Goal: Navigation & Orientation: Find specific page/section

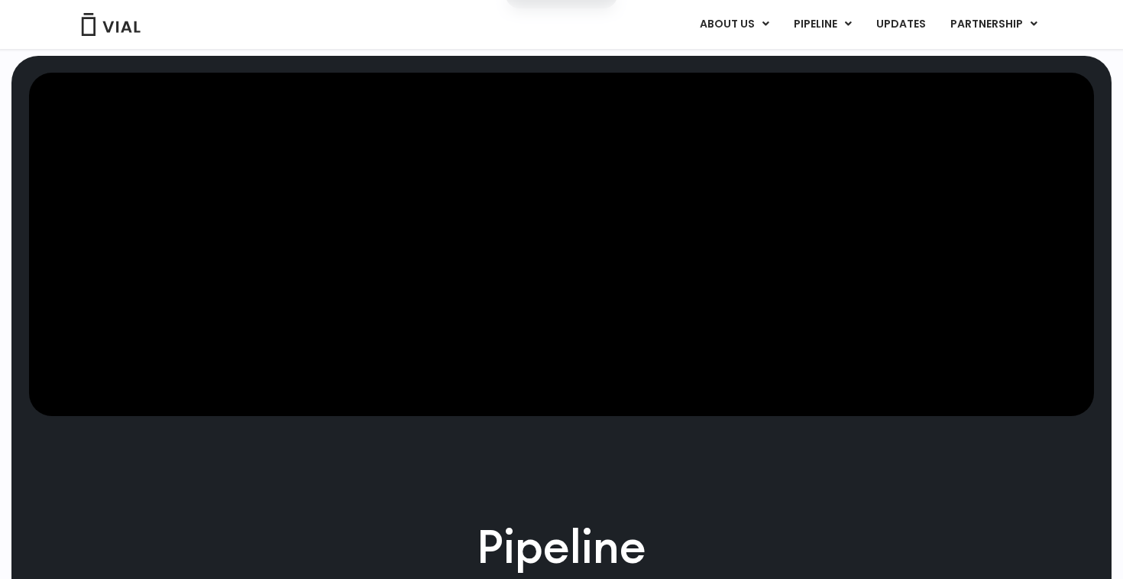
scroll to position [562, 0]
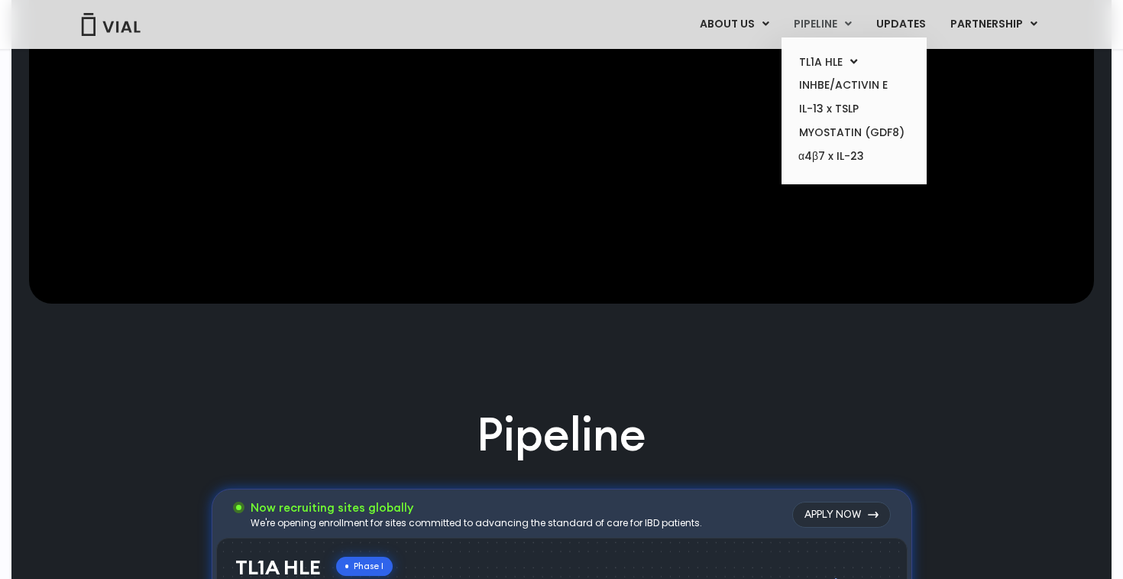
click at [809, 26] on link "PIPELINE" at bounding box center [823, 24] width 82 height 26
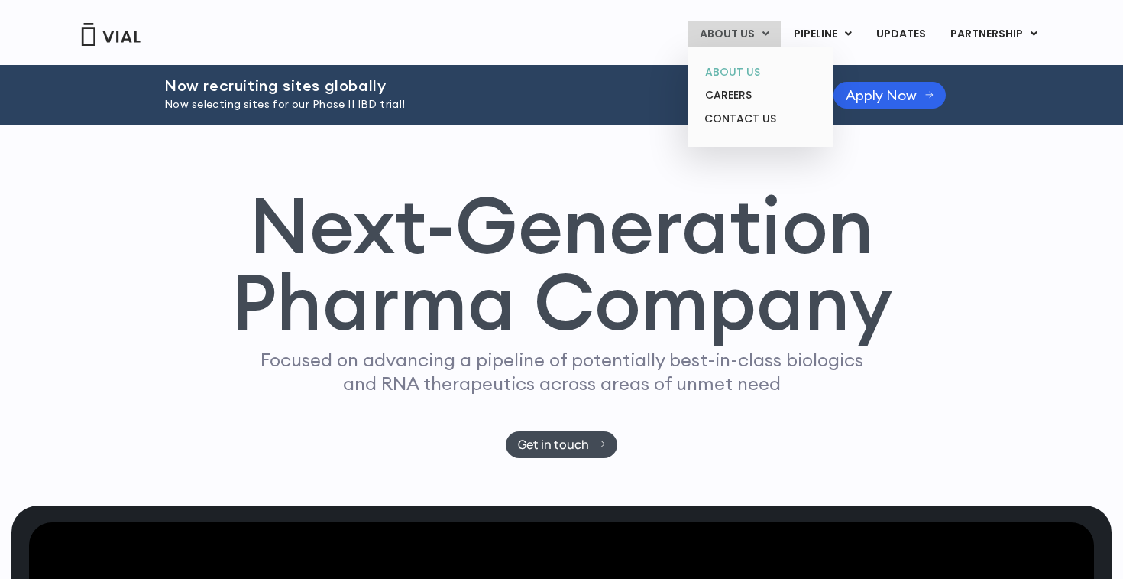
click at [732, 75] on link "ABOUT US" at bounding box center [760, 72] width 134 height 24
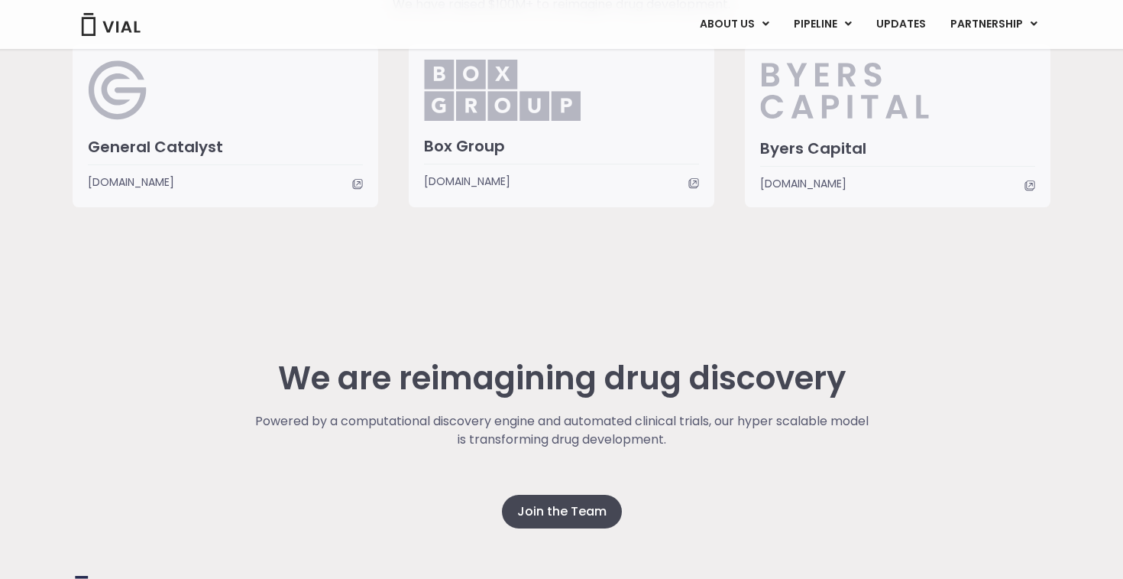
scroll to position [4031, 0]
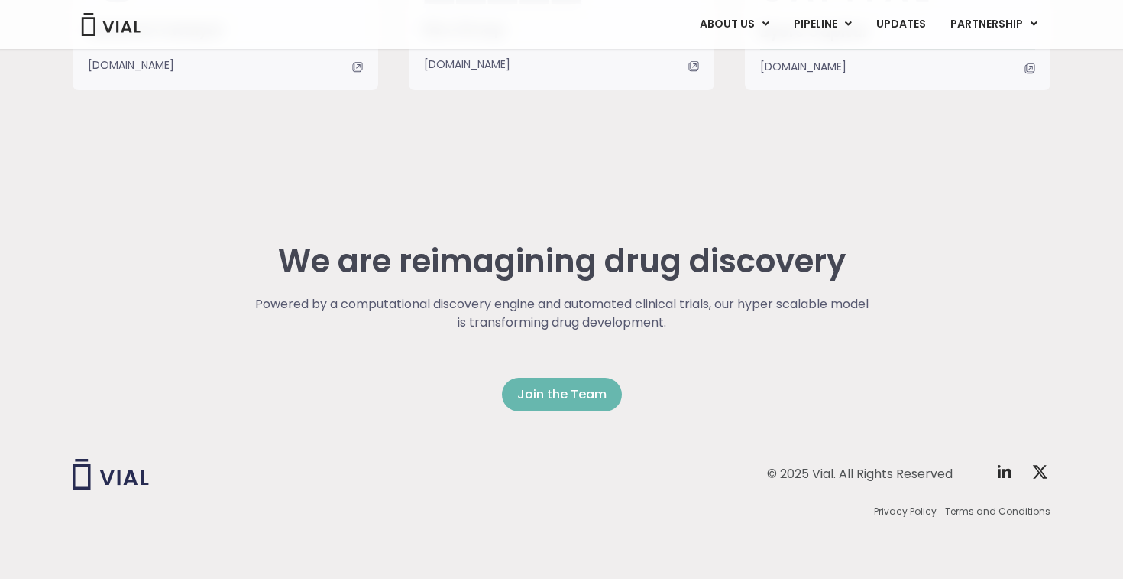
click at [588, 387] on span "Join the Team" at bounding box center [561, 394] width 89 height 18
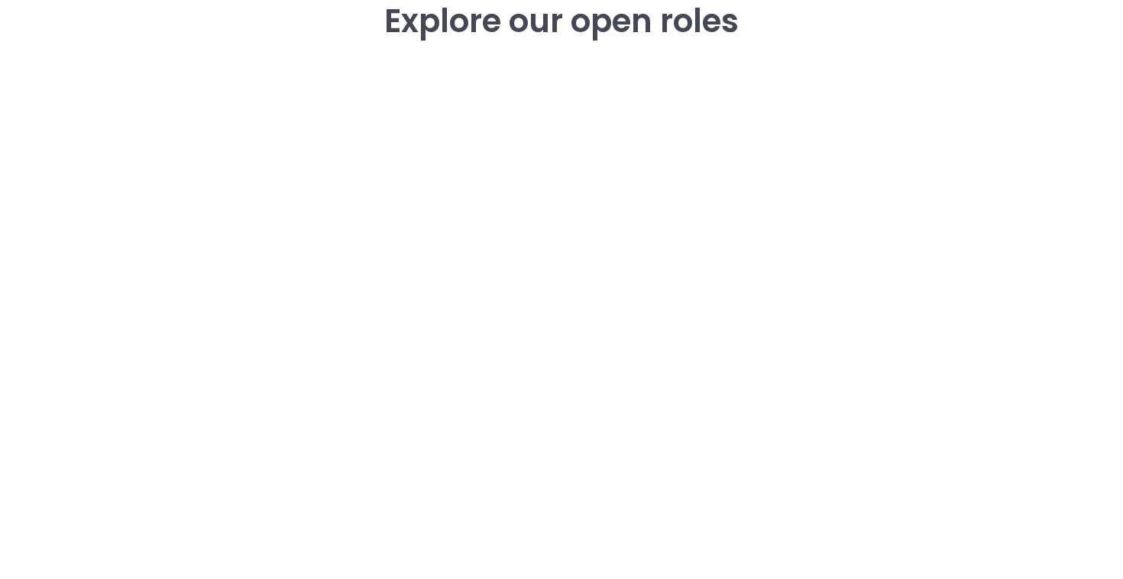
scroll to position [2417, 0]
